Goal: Task Accomplishment & Management: Use online tool/utility

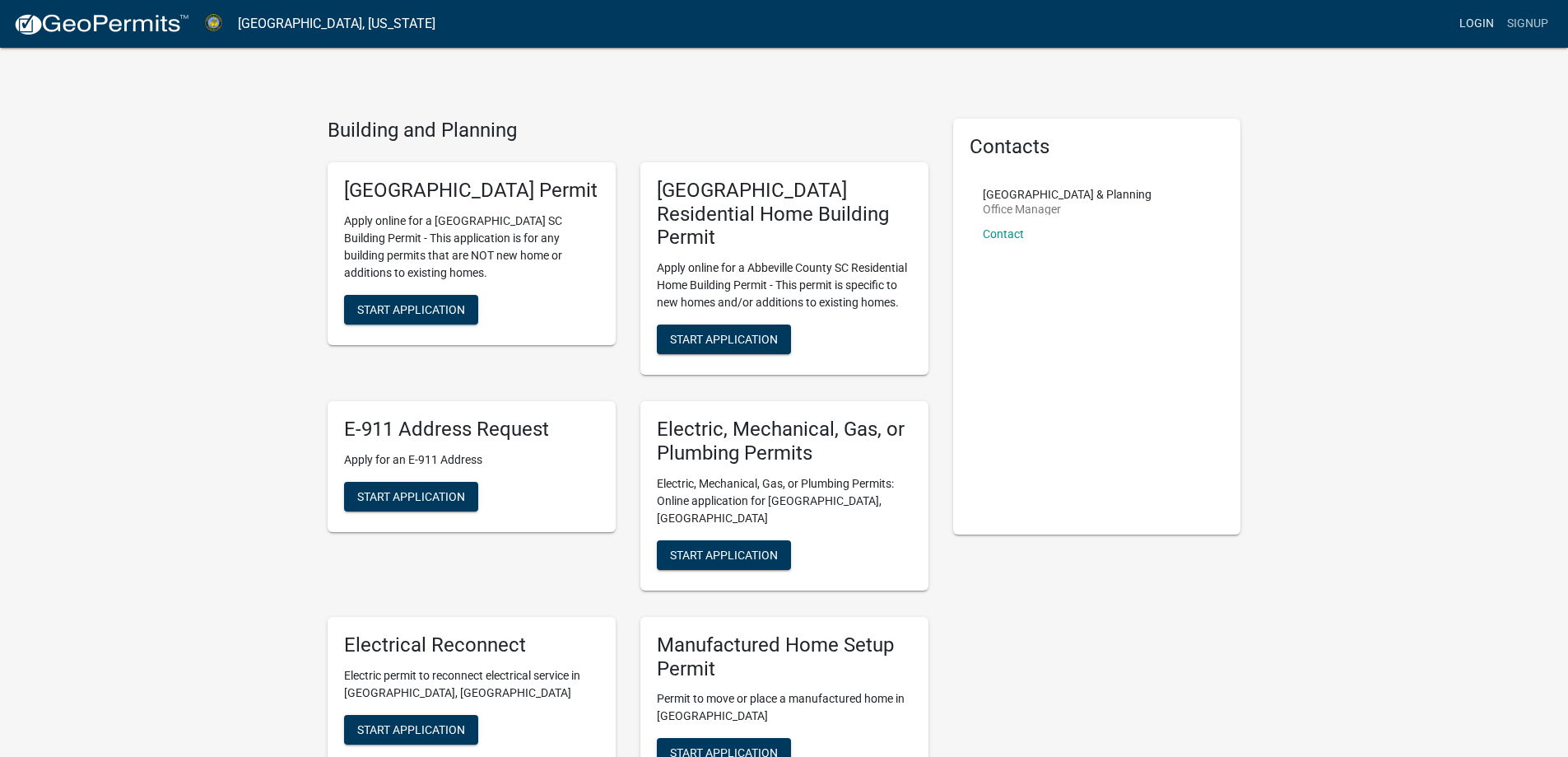
click at [1474, 21] on link "Login" at bounding box center [1476, 24] width 47 height 31
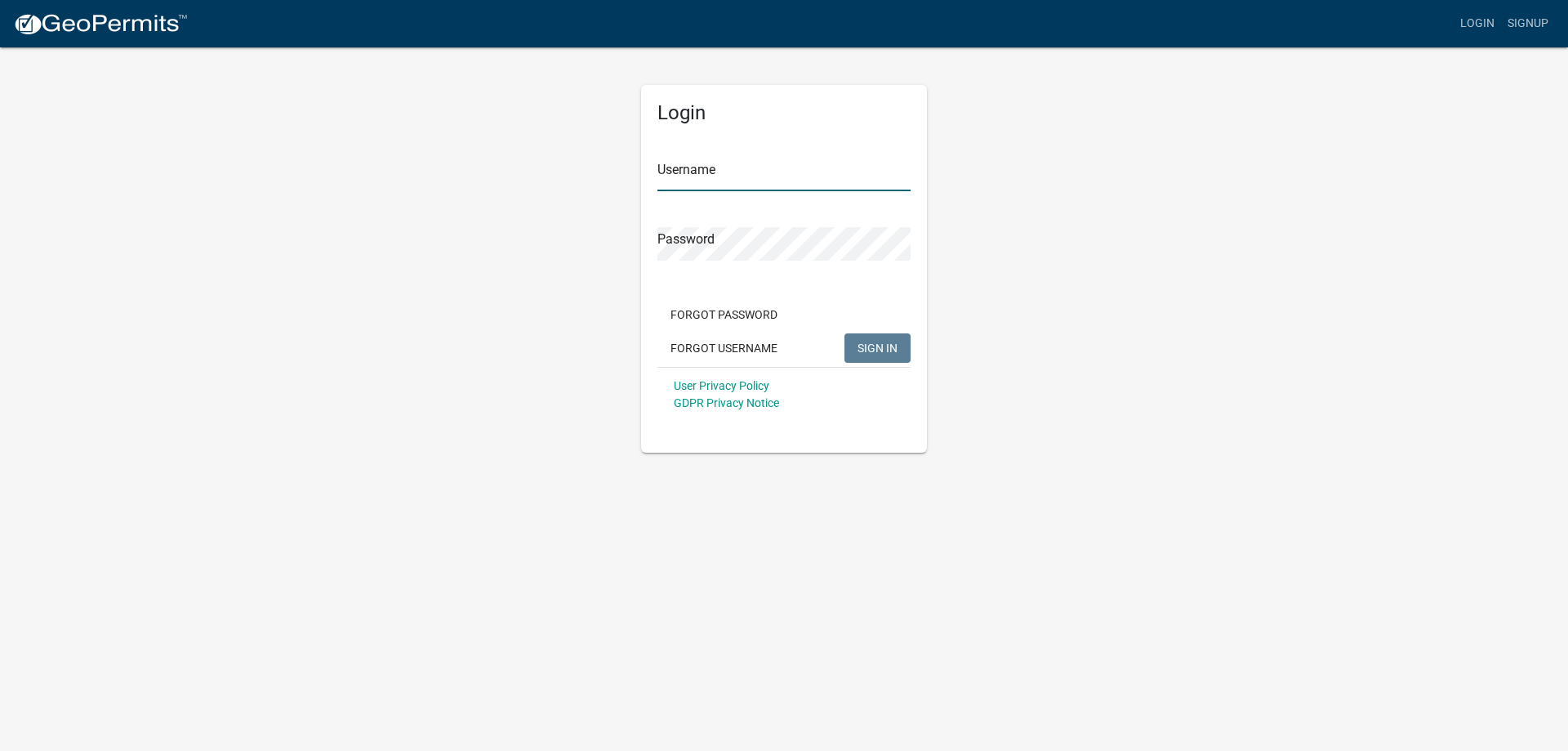
click at [720, 166] on input "Username" at bounding box center [784, 175] width 253 height 34
type input "[EMAIL_ADDRESS][DOMAIN_NAME]"
click at [880, 345] on span "SIGN IN" at bounding box center [877, 347] width 40 height 13
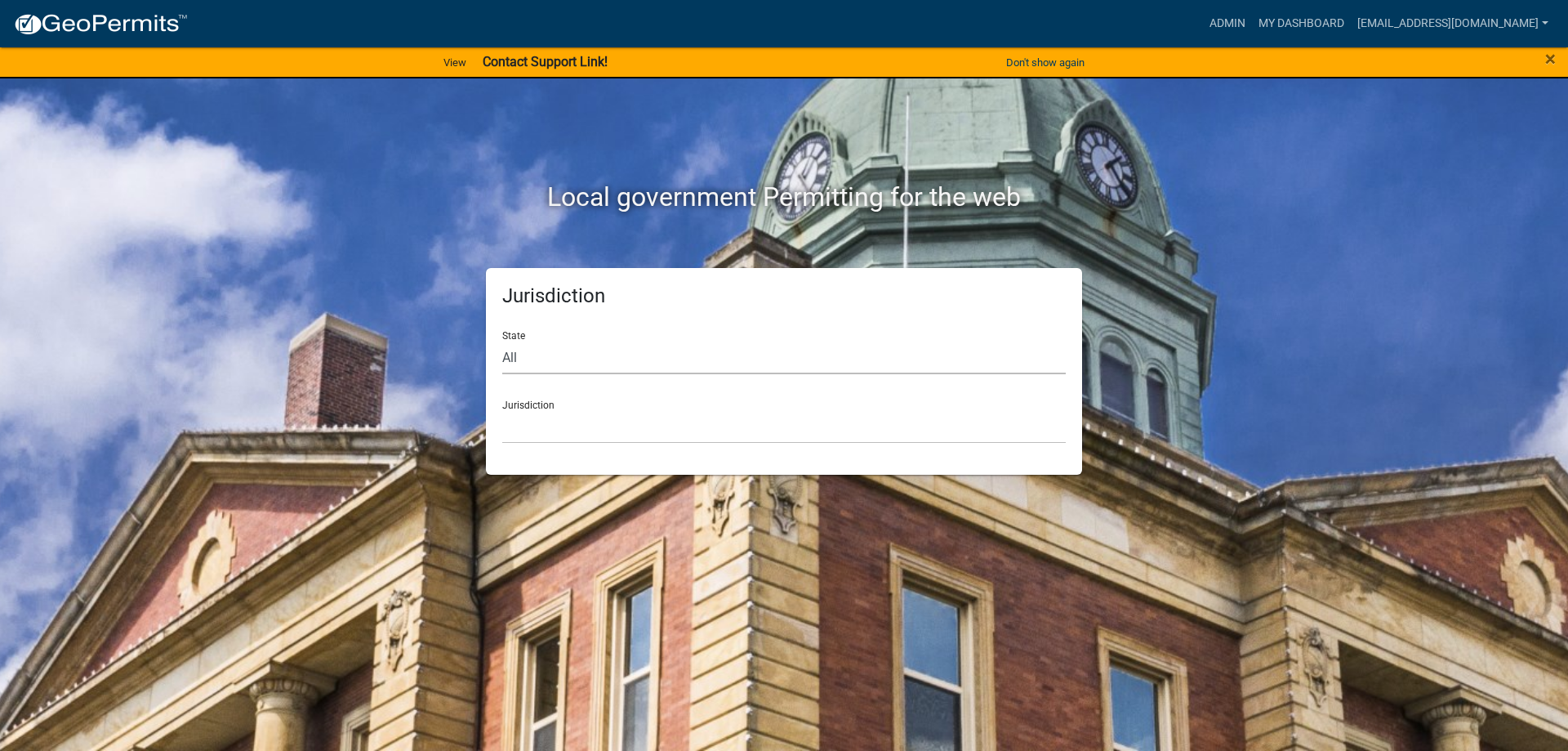
click at [572, 360] on select "All [US_STATE] [US_STATE] [US_STATE] [US_STATE] [US_STATE] [US_STATE] [US_STATE…" at bounding box center [784, 358] width 564 height 34
select select "[US_STATE]"
click at [502, 341] on select "All [US_STATE] [US_STATE] [US_STATE] [US_STATE] [US_STATE] [US_STATE] [US_STATE…" at bounding box center [784, 358] width 564 height 34
click at [598, 425] on select "[GEOGRAPHIC_DATA], [US_STATE] [GEOGRAPHIC_DATA], [US_STATE]" at bounding box center [784, 427] width 564 height 34
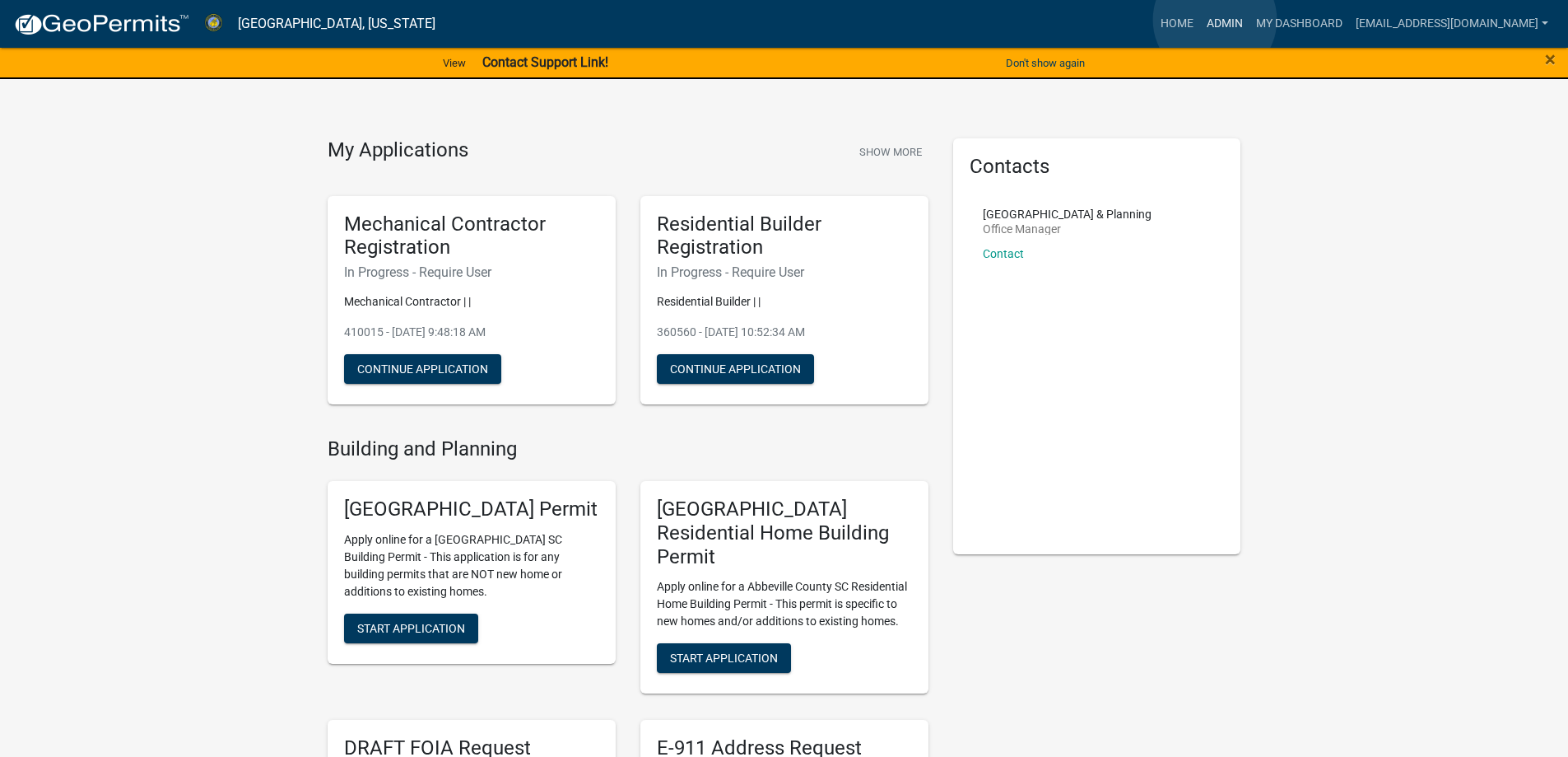
click at [1215, 20] on link "Admin" at bounding box center [1225, 24] width 49 height 31
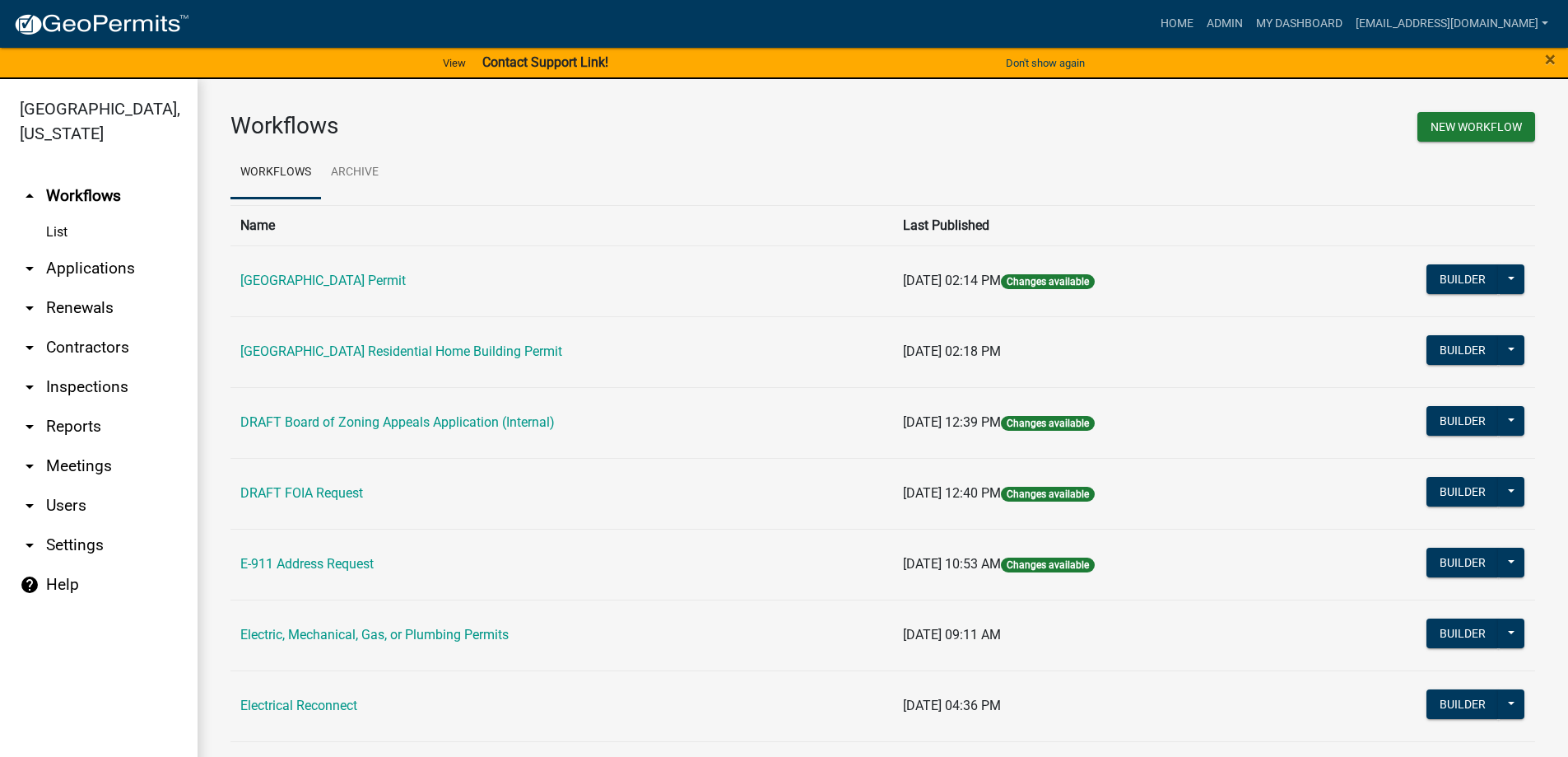
click at [81, 266] on link "arrow_drop_down Applications" at bounding box center [98, 269] width 198 height 40
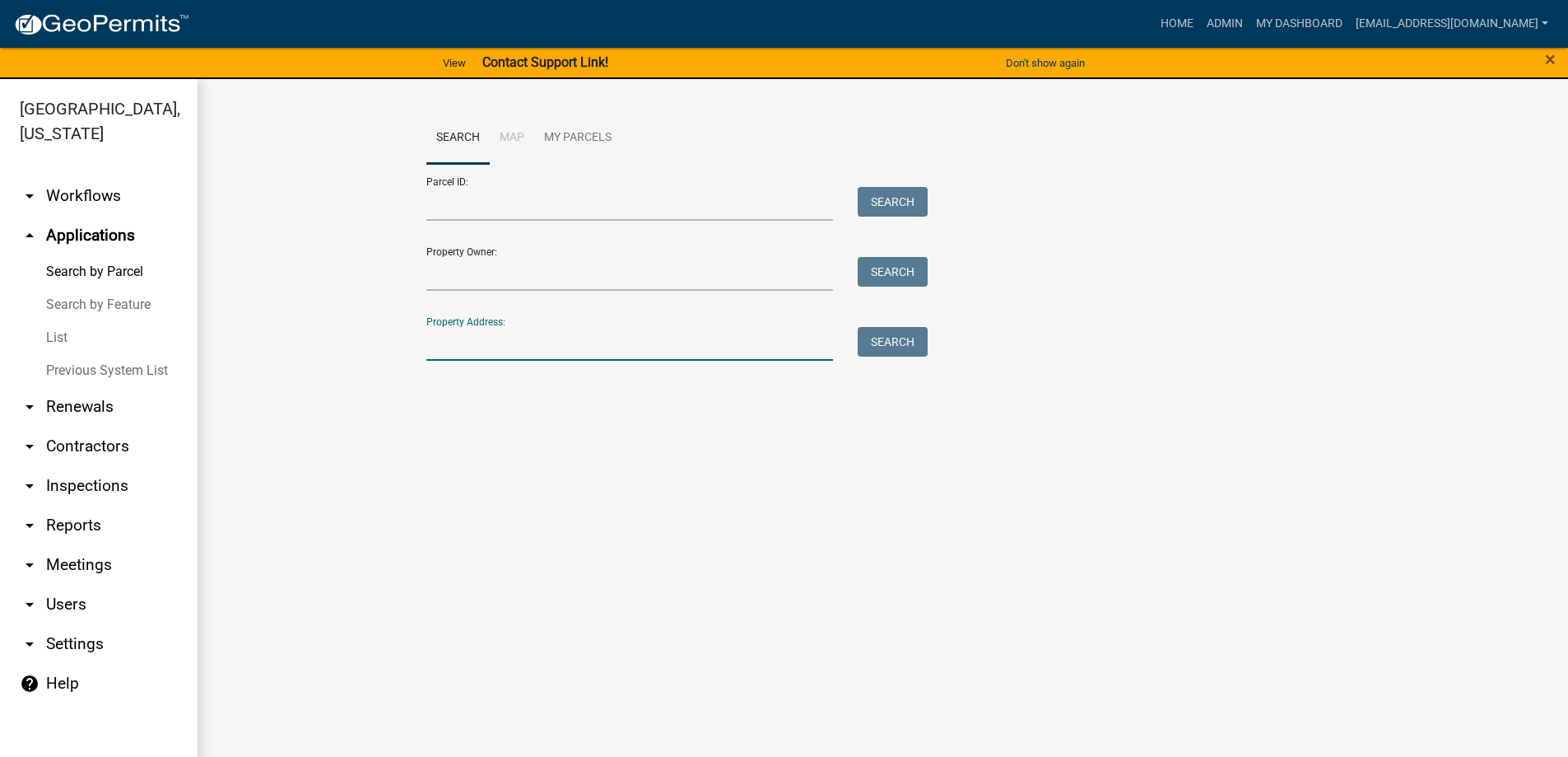
click at [542, 350] on input "Property Address:" at bounding box center [630, 344] width 408 height 34
type input "[STREET_ADDRESS][PERSON_NAME]"
click at [870, 333] on button "Search" at bounding box center [893, 342] width 70 height 29
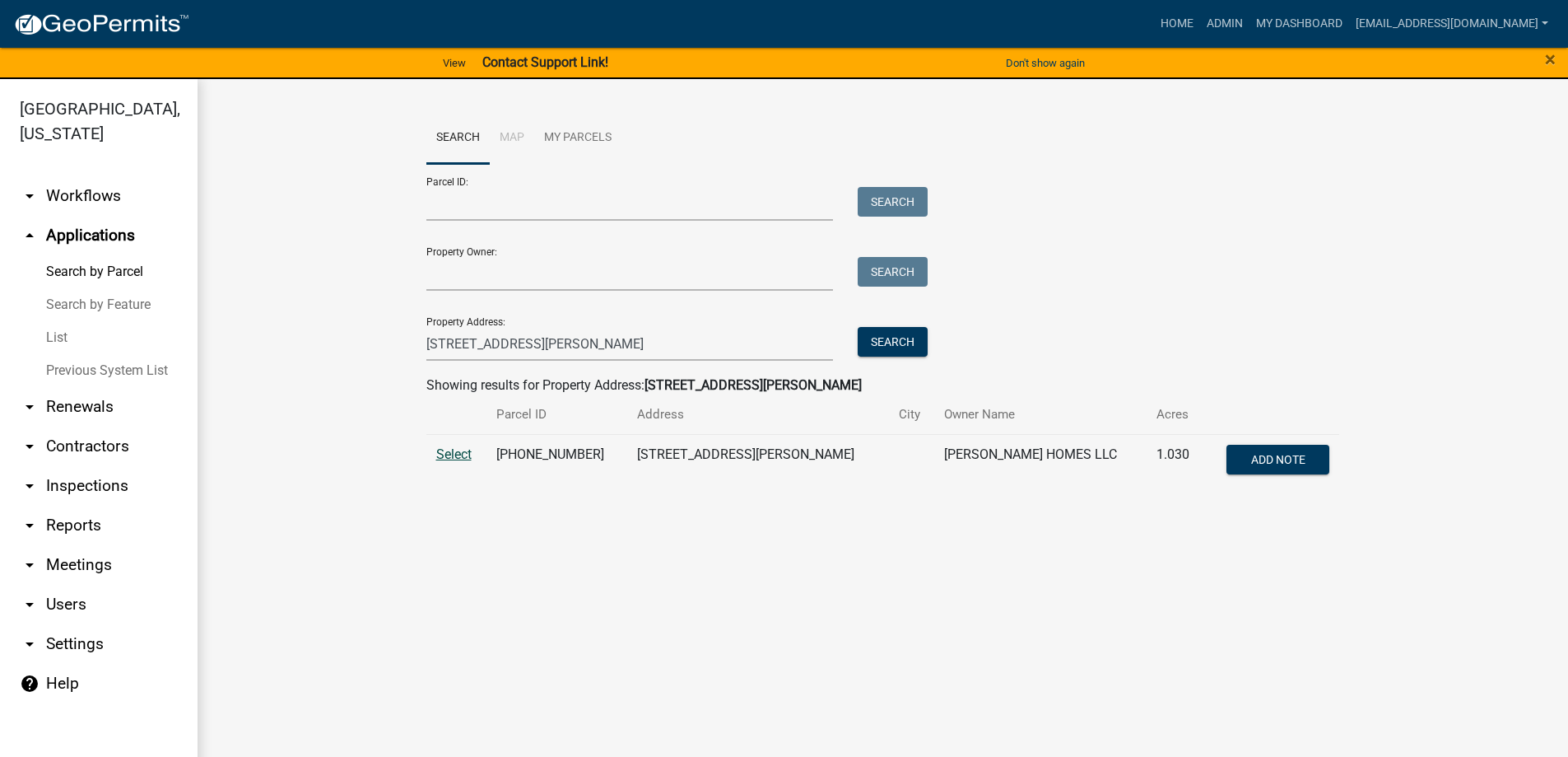
click at [461, 456] on span "Select" at bounding box center [453, 454] width 35 height 16
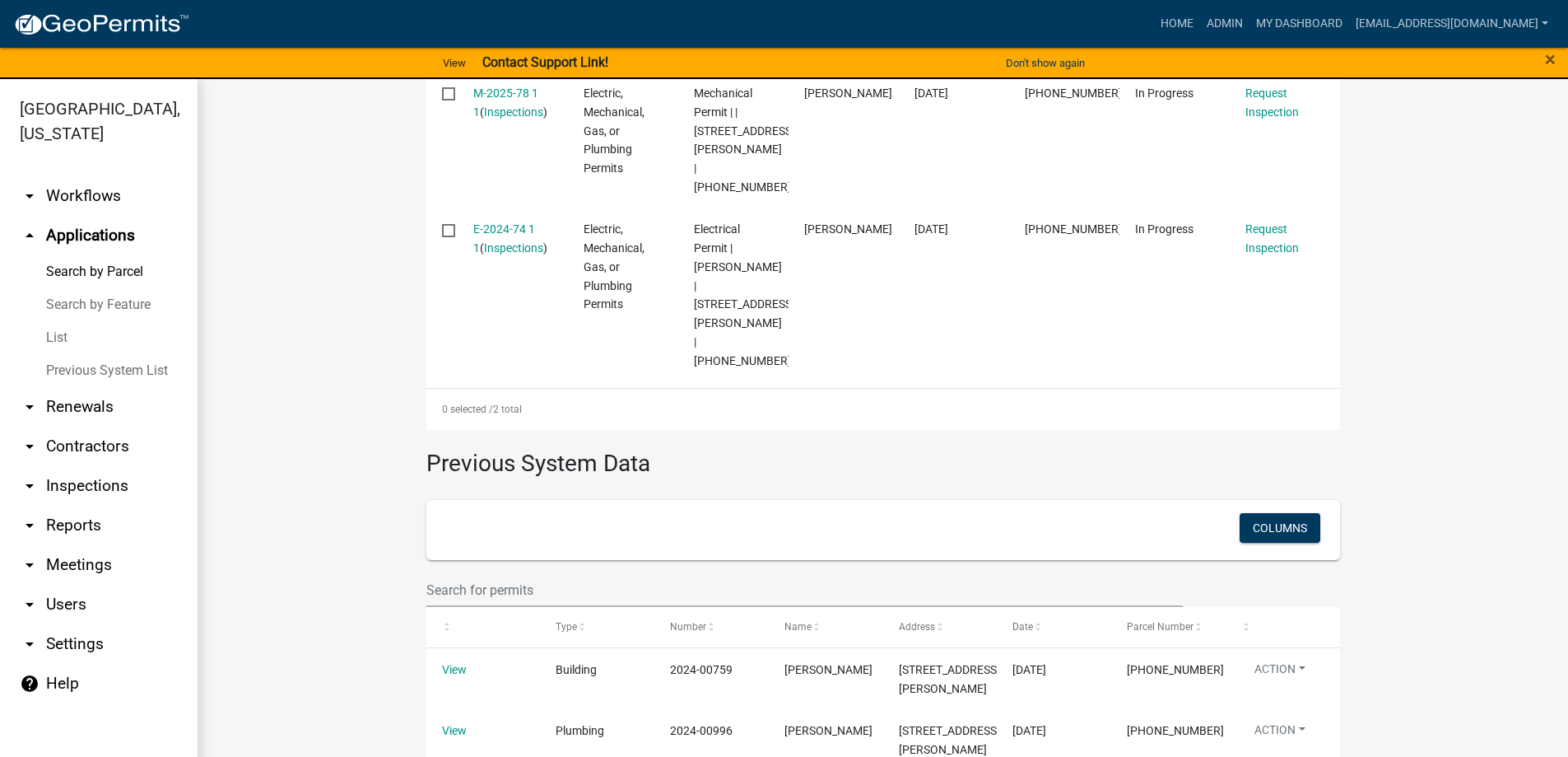
scroll to position [643, 0]
